Goal: Navigation & Orientation: Find specific page/section

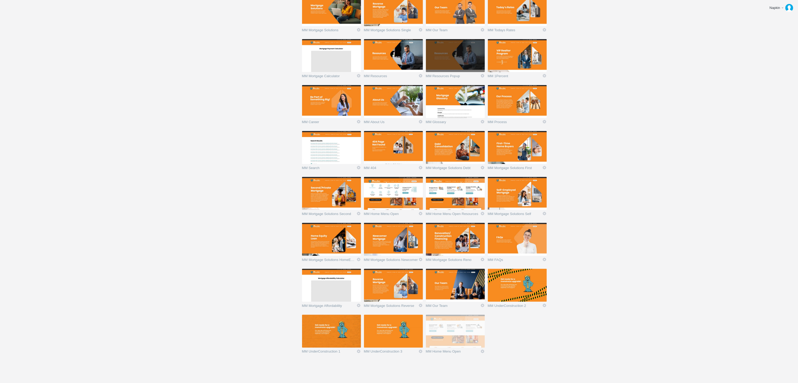
scroll to position [328, 0]
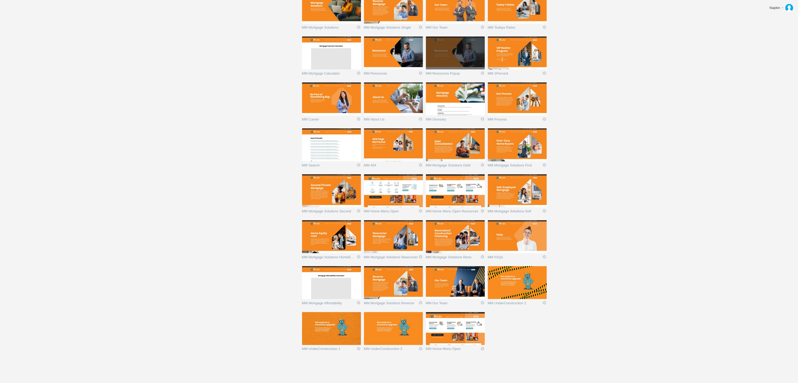
click at [448, 341] on img at bounding box center [455, 328] width 59 height 33
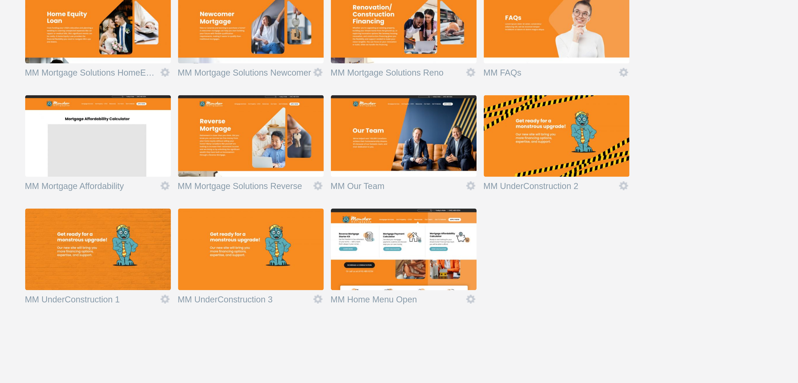
scroll to position [328, 0]
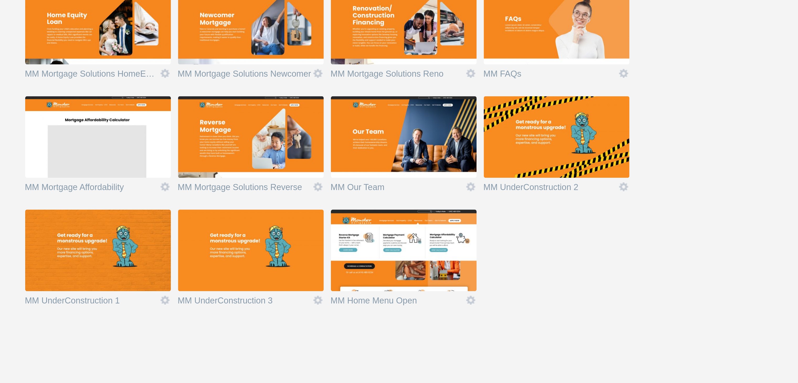
click at [447, 325] on img at bounding box center [455, 328] width 59 height 33
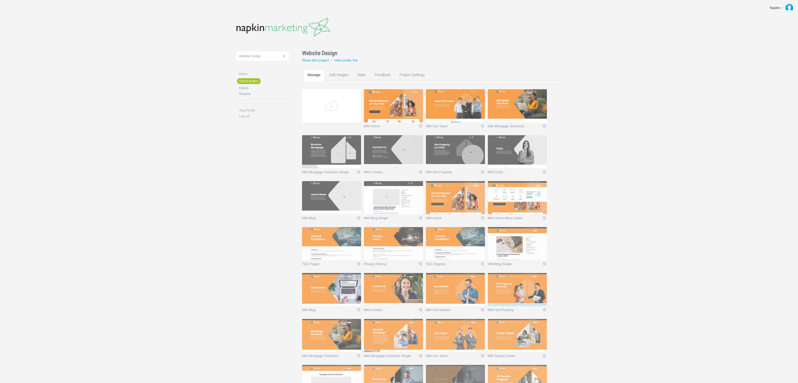
scroll to position [328, 0]
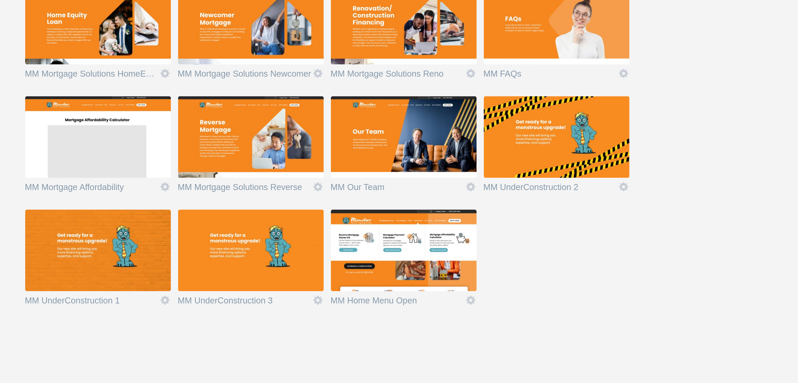
click at [461, 288] on img at bounding box center [455, 282] width 59 height 33
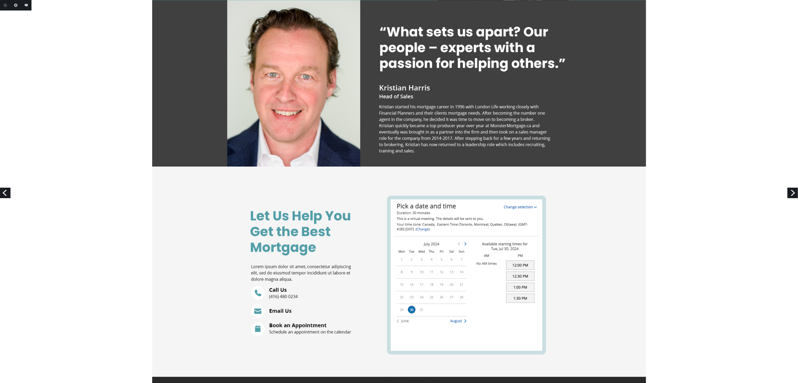
scroll to position [525, 0]
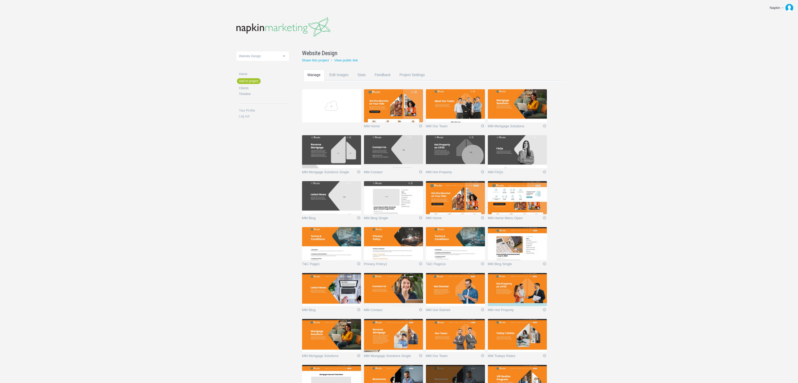
scroll to position [328, 0]
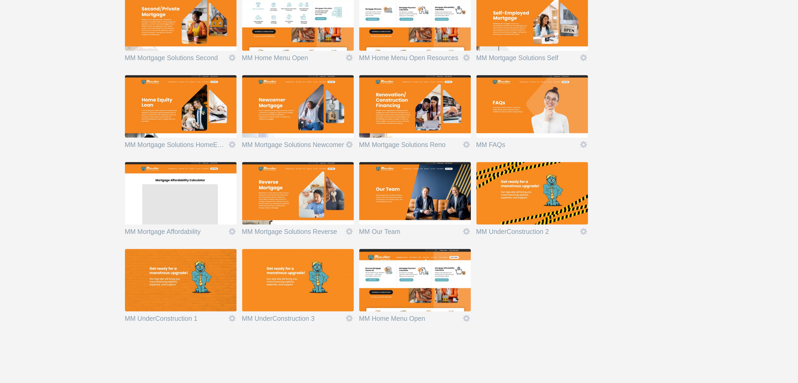
scroll to position [328, 0]
click at [455, 326] on img at bounding box center [455, 328] width 59 height 33
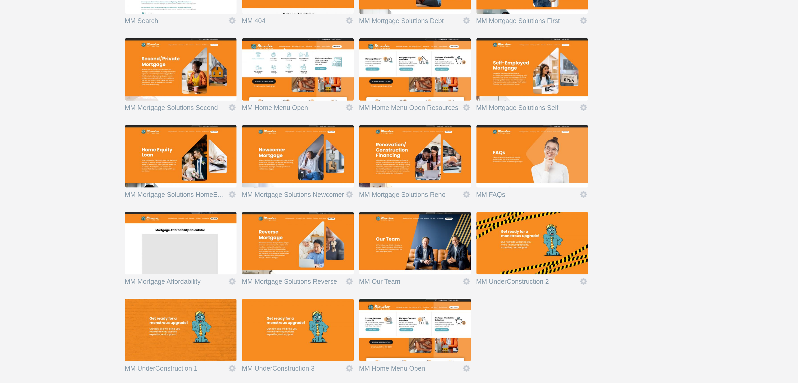
scroll to position [326, 0]
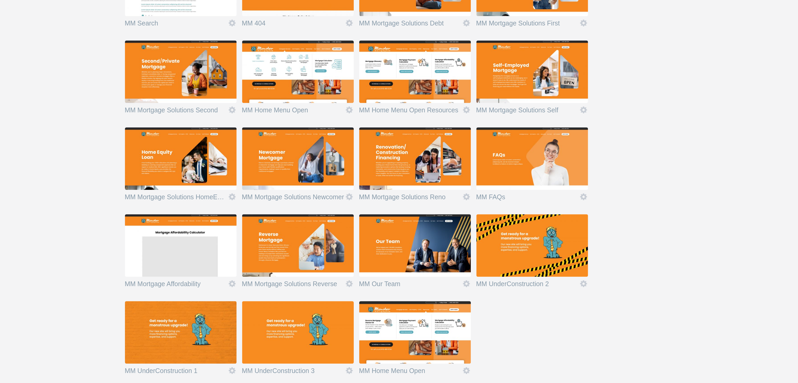
click at [399, 286] on img at bounding box center [393, 284] width 59 height 33
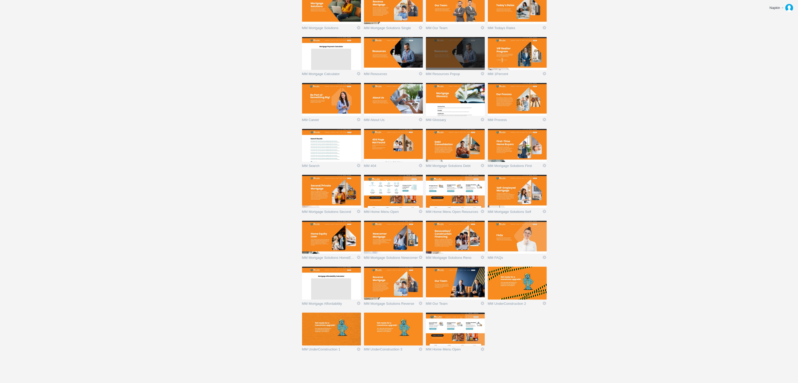
scroll to position [328, 0]
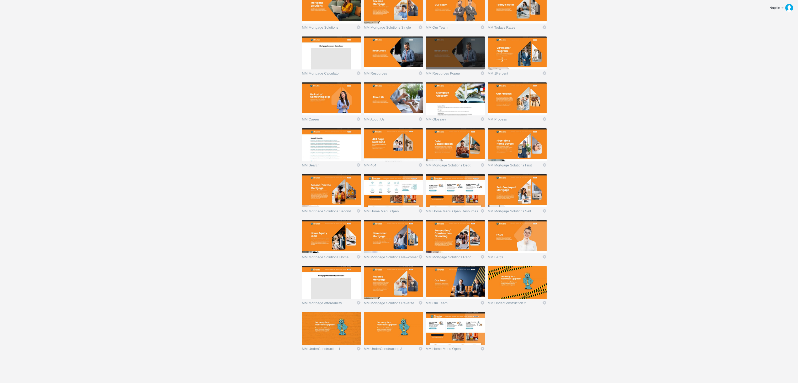
click at [451, 331] on img at bounding box center [455, 328] width 59 height 33
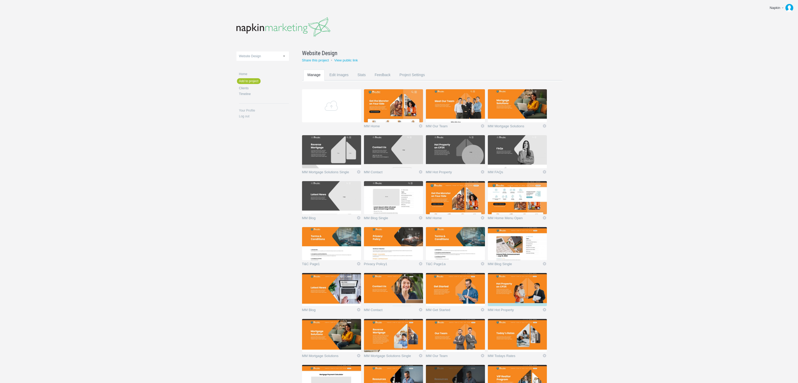
scroll to position [328, 0]
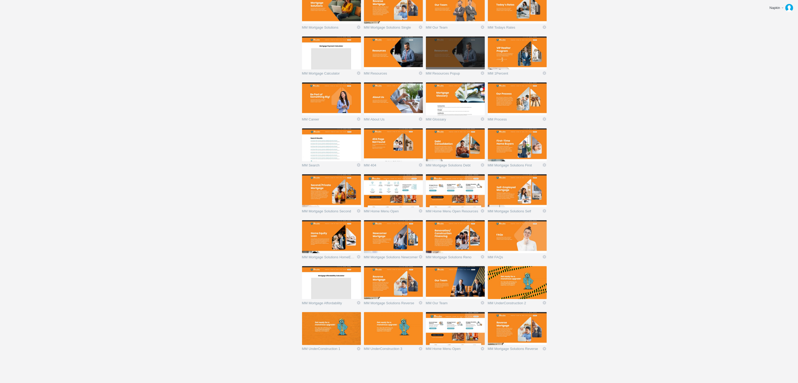
click at [527, 328] on img at bounding box center [517, 328] width 59 height 33
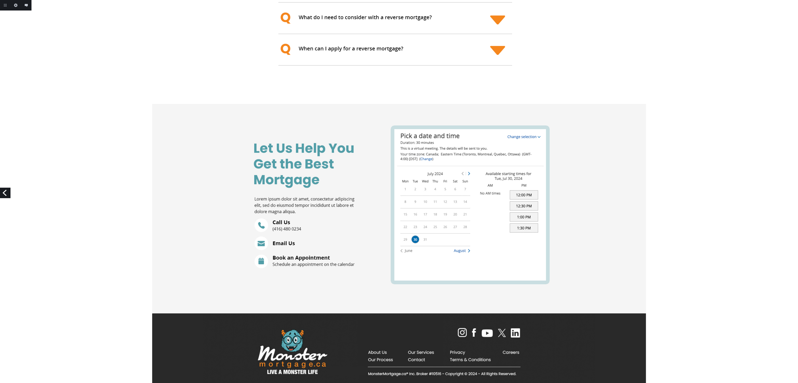
scroll to position [1343, 0]
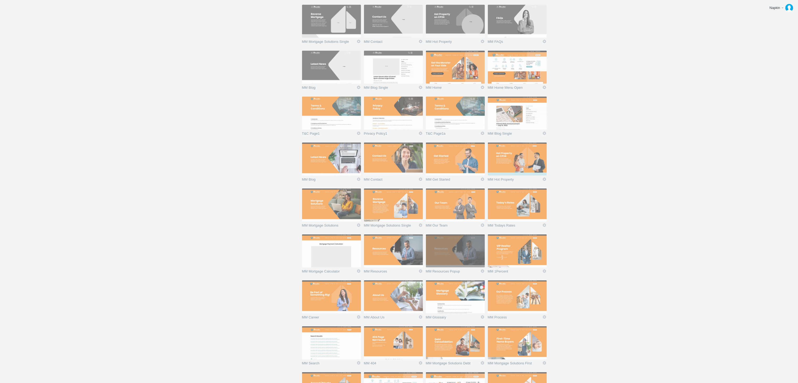
scroll to position [328, 0]
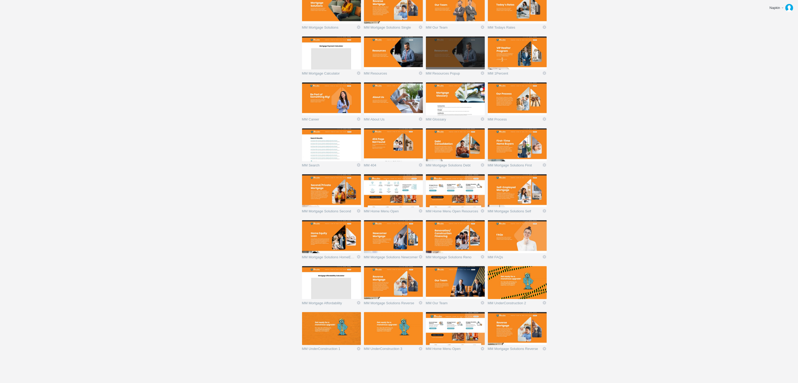
click at [445, 324] on img at bounding box center [455, 328] width 59 height 33
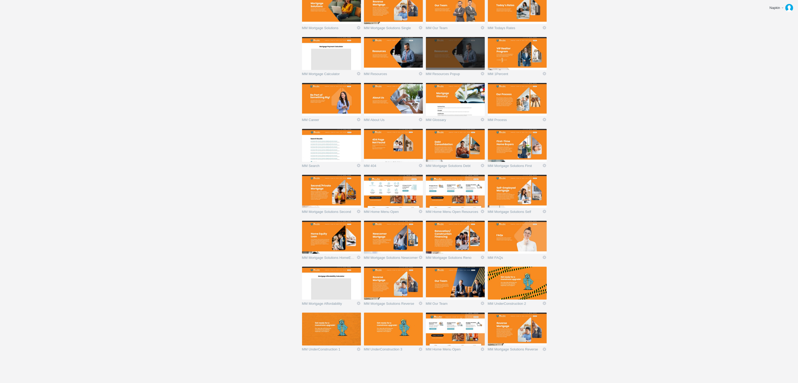
scroll to position [328, 0]
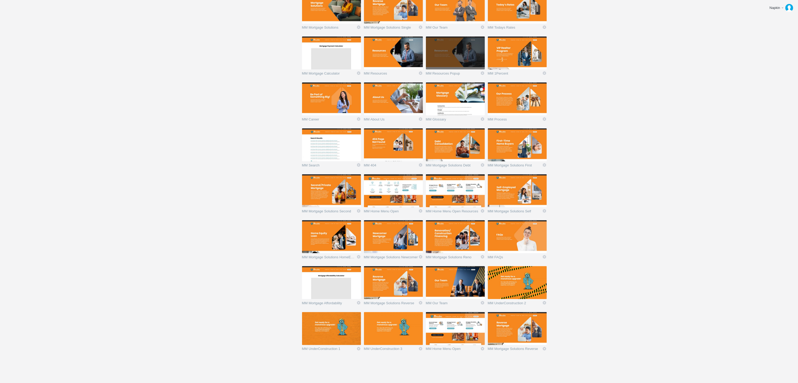
click at [509, 327] on img at bounding box center [517, 328] width 59 height 33
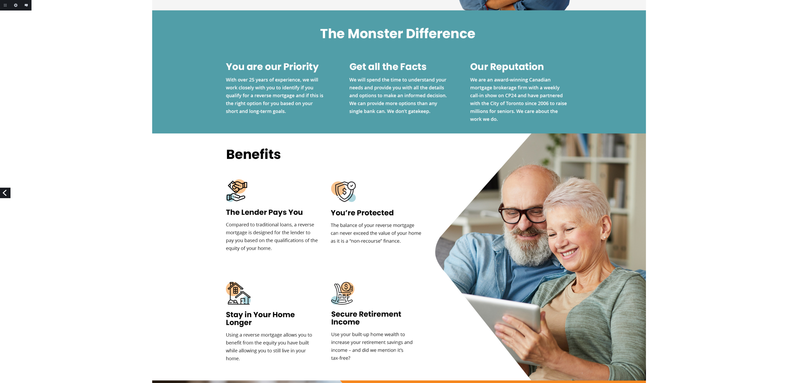
scroll to position [787, 0]
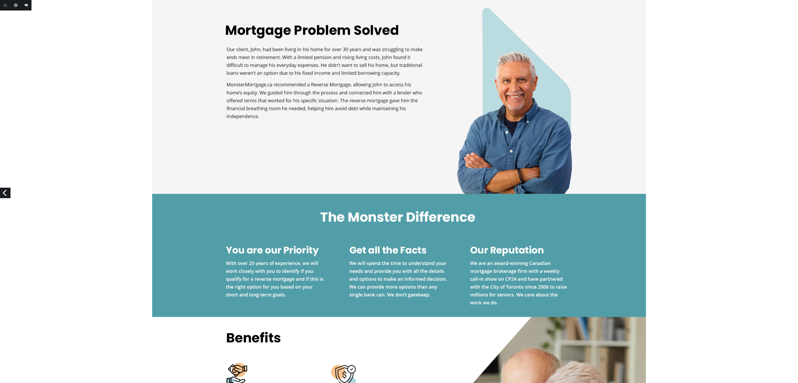
click at [683, 154] on div at bounding box center [399, 285] width 798 height 1724
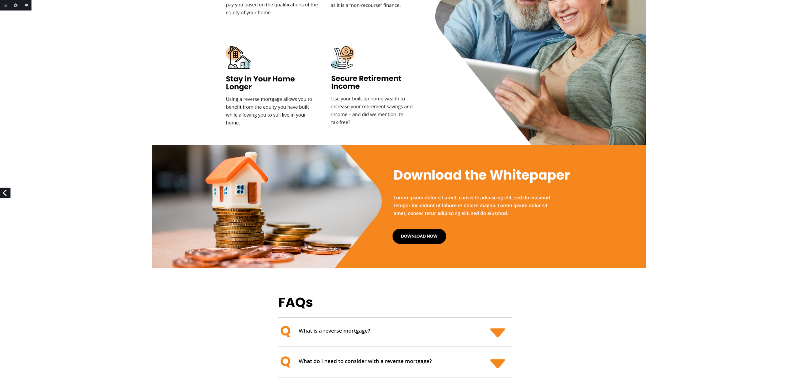
scroll to position [997, 0]
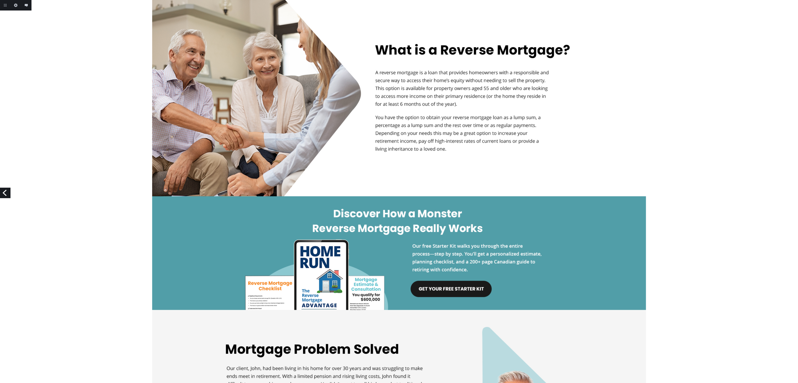
scroll to position [210, 0]
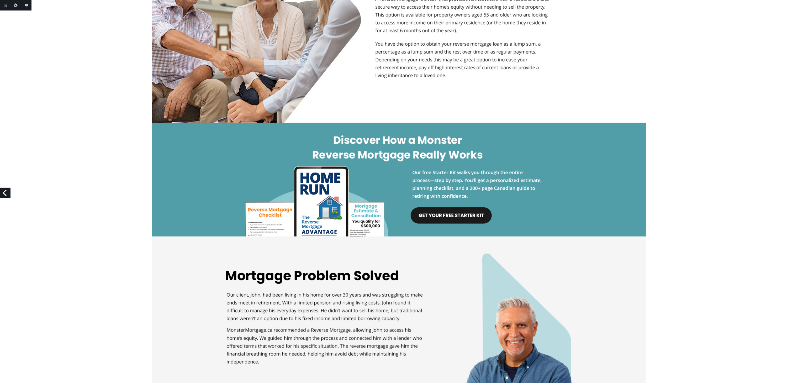
scroll to position [367, 0]
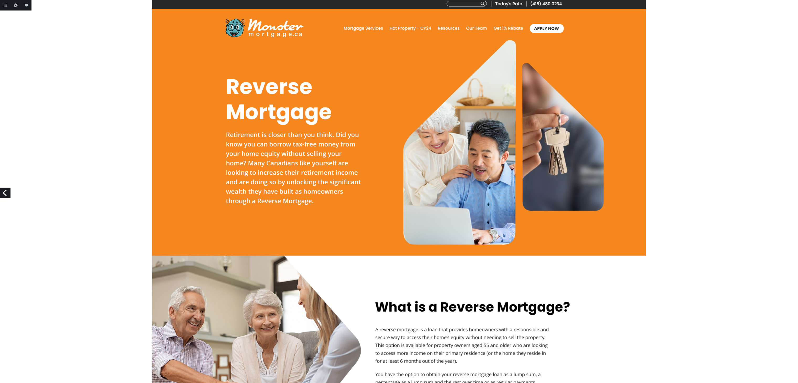
scroll to position [0, 0]
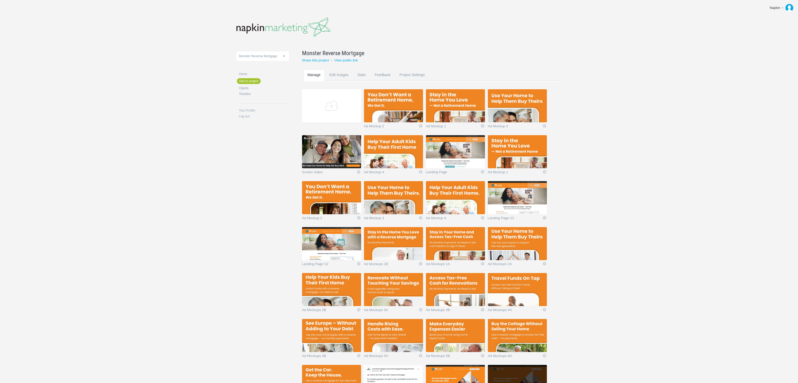
scroll to position [236, 0]
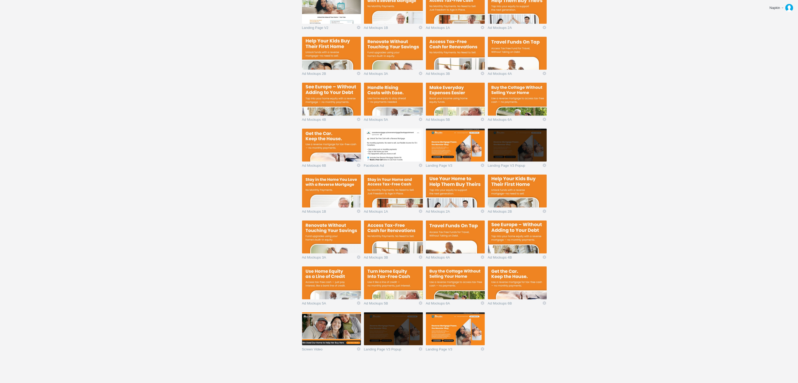
click at [392, 334] on img at bounding box center [393, 328] width 59 height 33
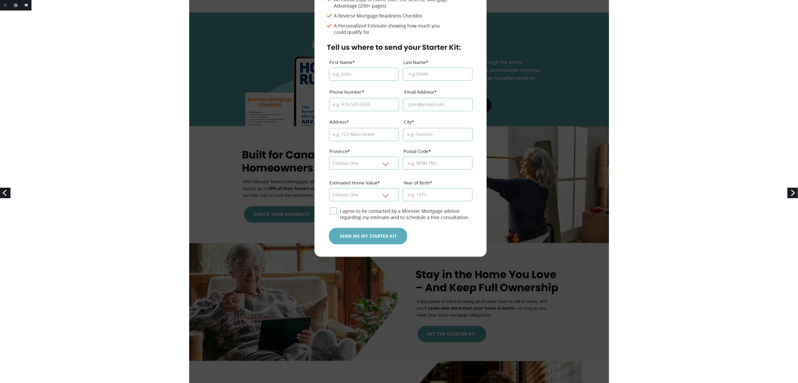
scroll to position [367, 0]
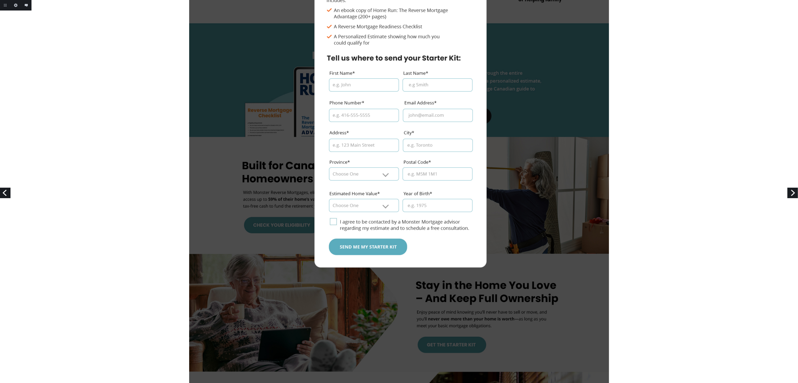
click at [792, 192] on link "Next" at bounding box center [792, 193] width 10 height 10
